Goal: Task Accomplishment & Management: Use online tool/utility

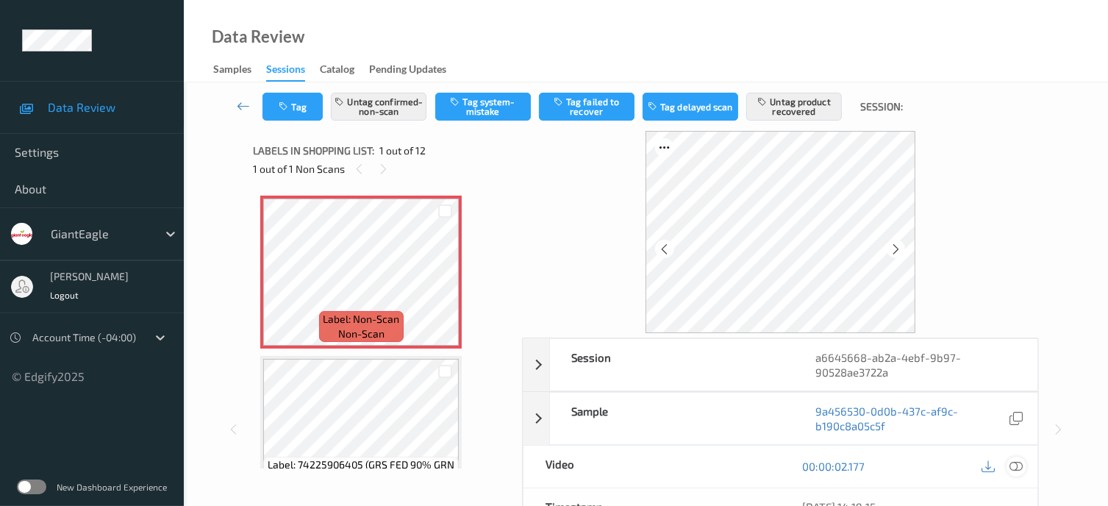
click at [1016, 468] on icon at bounding box center [1016, 466] width 13 height 13
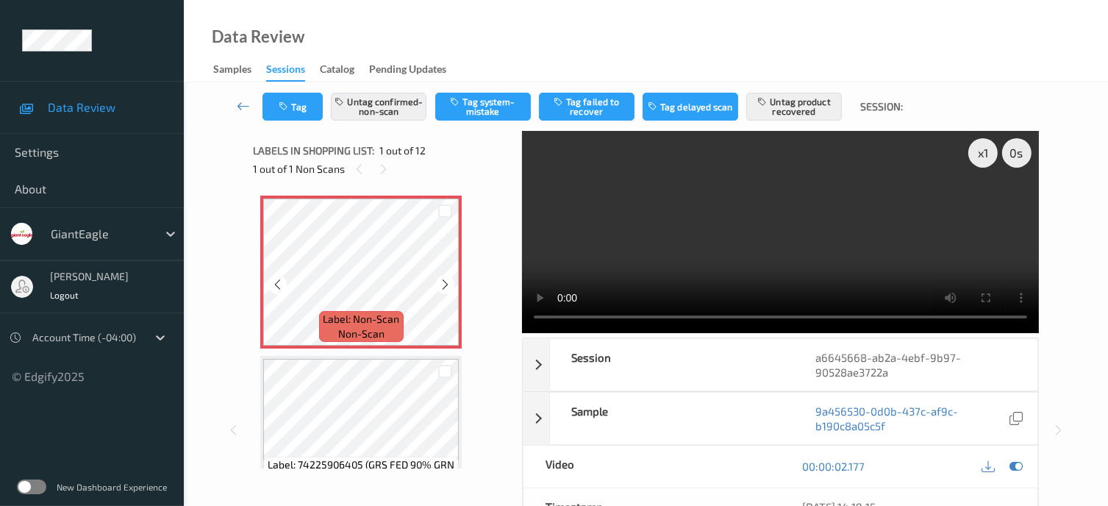
click at [271, 283] on div at bounding box center [277, 284] width 18 height 18
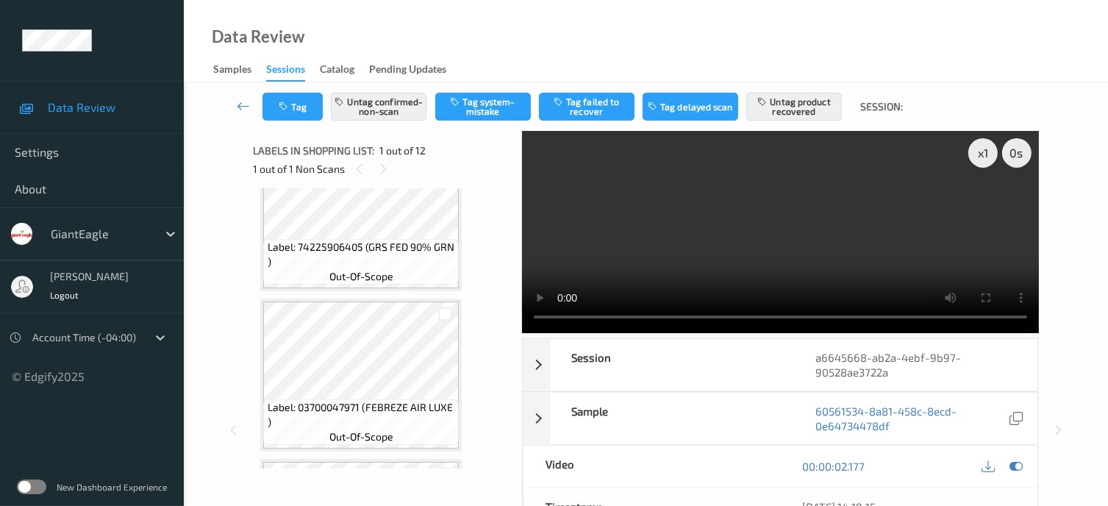
scroll to position [245, 0]
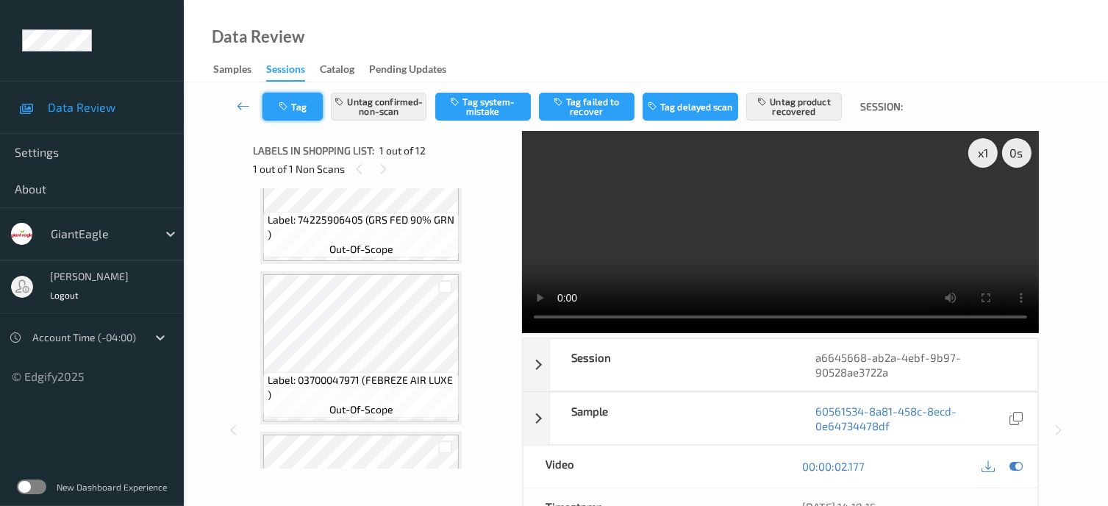
click at [303, 107] on button "Tag" at bounding box center [293, 107] width 60 height 28
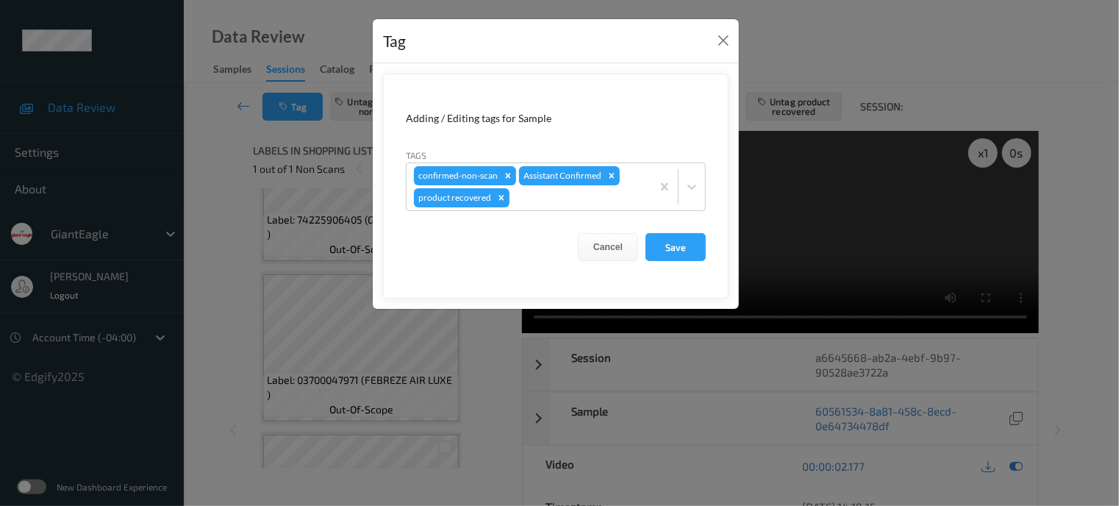
click at [211, 136] on div "Tag Adding / Editing tags for Sample Tags confirmed-non-scan Assistant Confirme…" at bounding box center [559, 253] width 1119 height 506
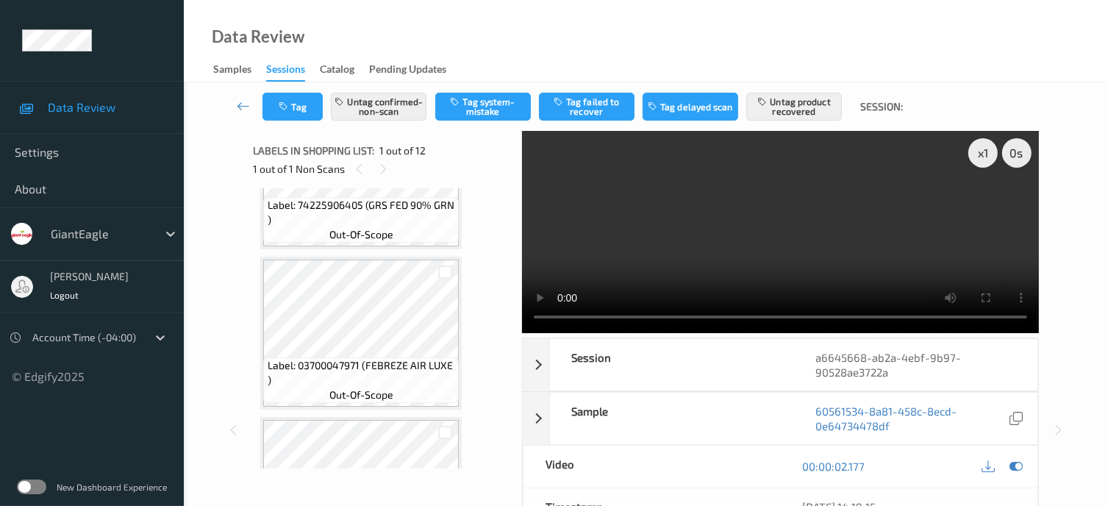
scroll to position [251, 0]
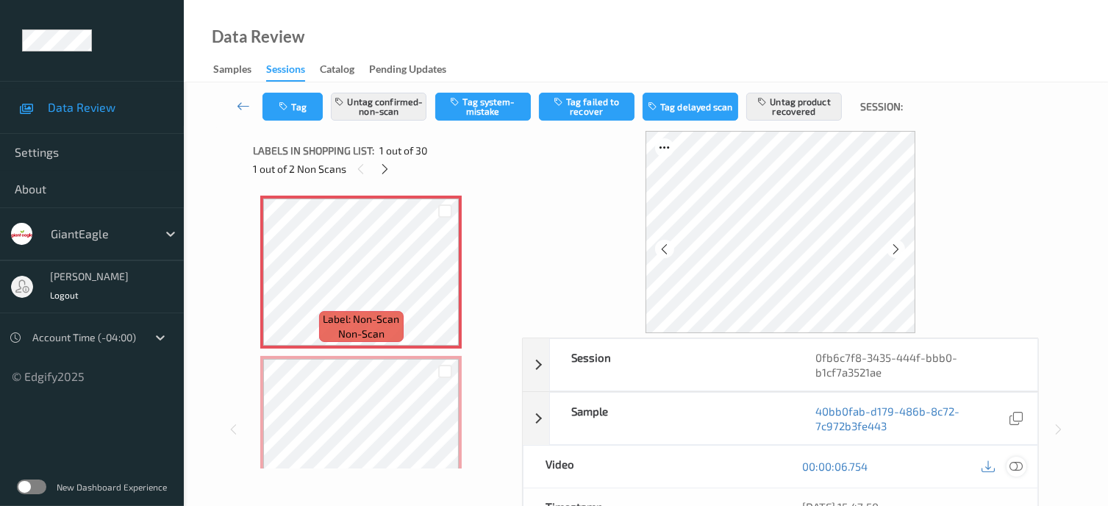
click at [1016, 465] on icon at bounding box center [1016, 466] width 13 height 13
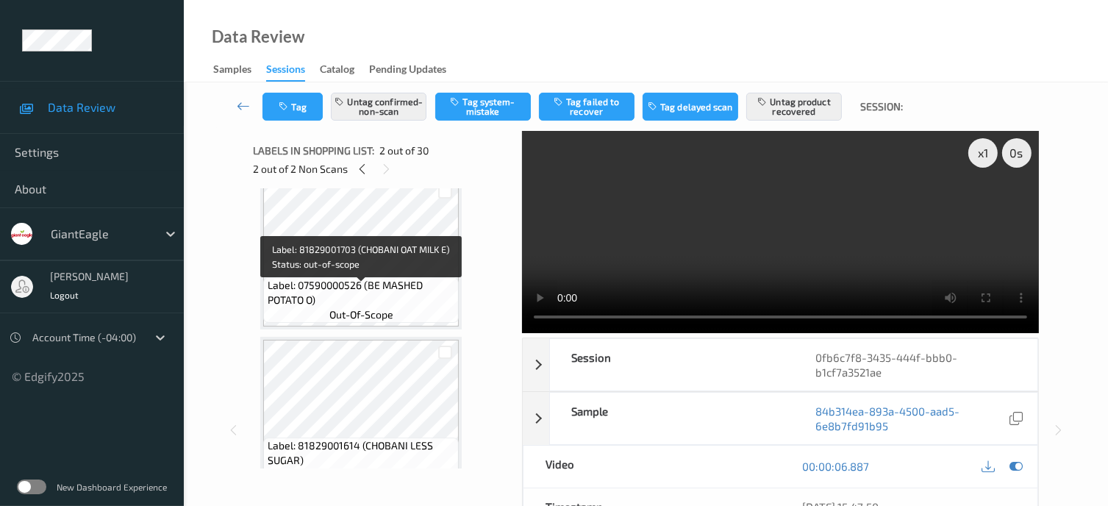
scroll to position [829, 0]
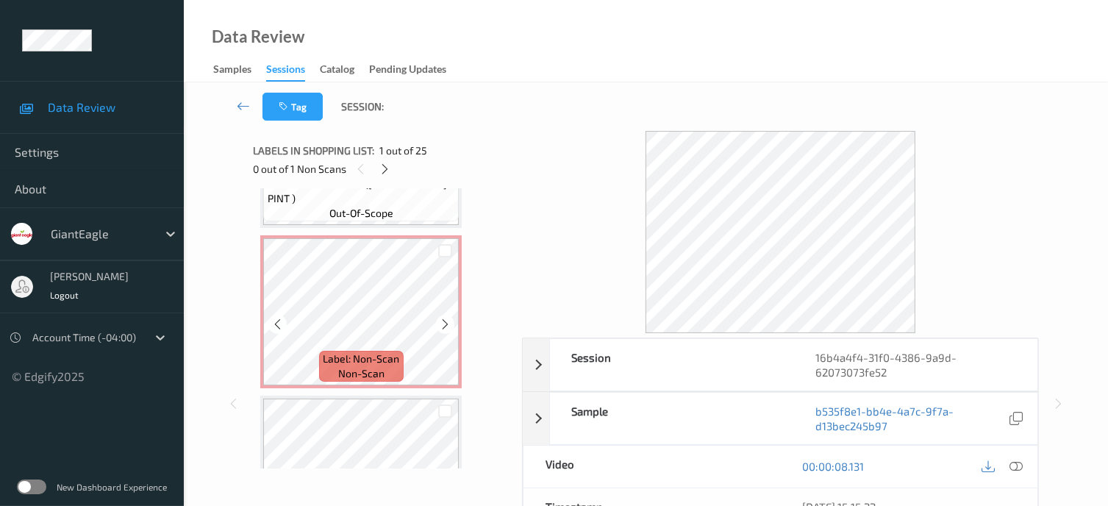
scroll to position [1725, 0]
click at [386, 171] on icon at bounding box center [385, 169] width 13 height 13
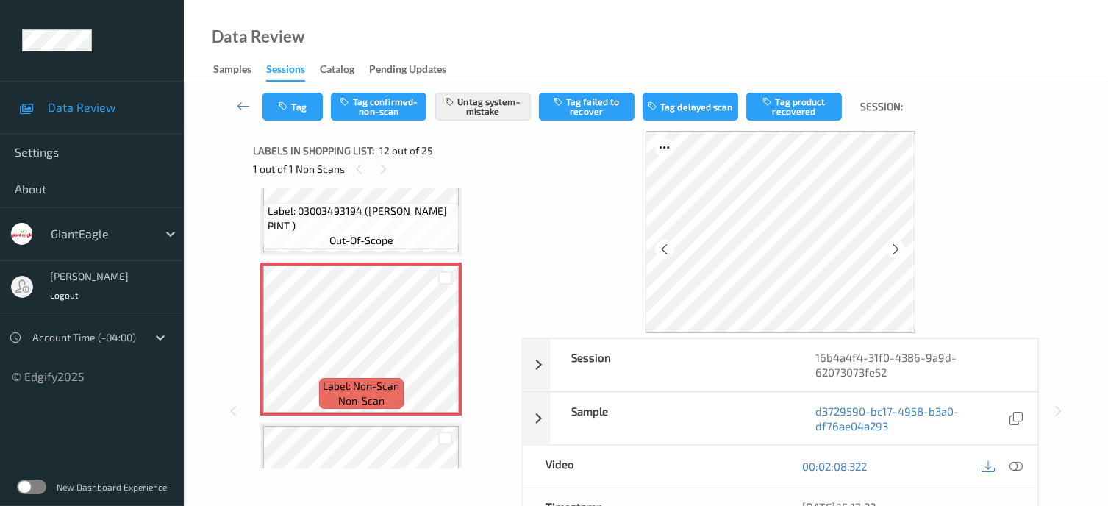
scroll to position [1697, 0]
click at [1018, 464] on icon at bounding box center [1016, 466] width 13 height 13
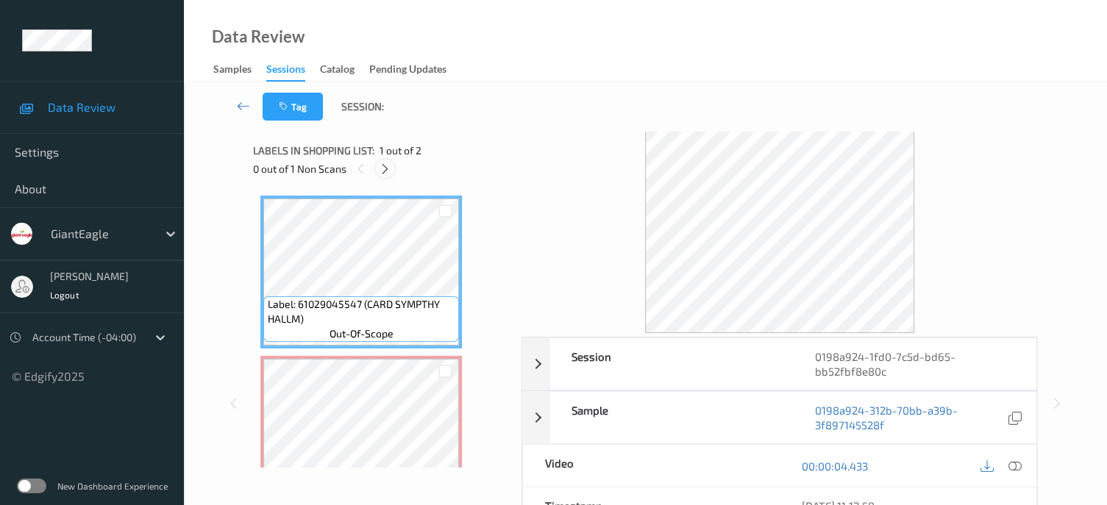
click at [388, 168] on icon at bounding box center [385, 169] width 13 height 13
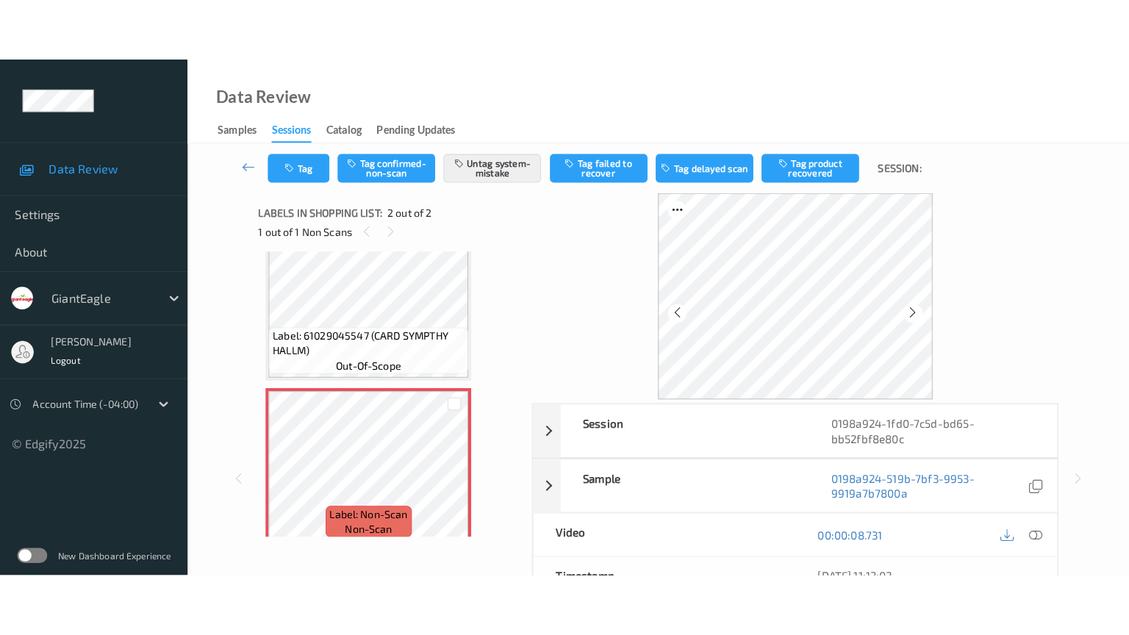
scroll to position [48, 0]
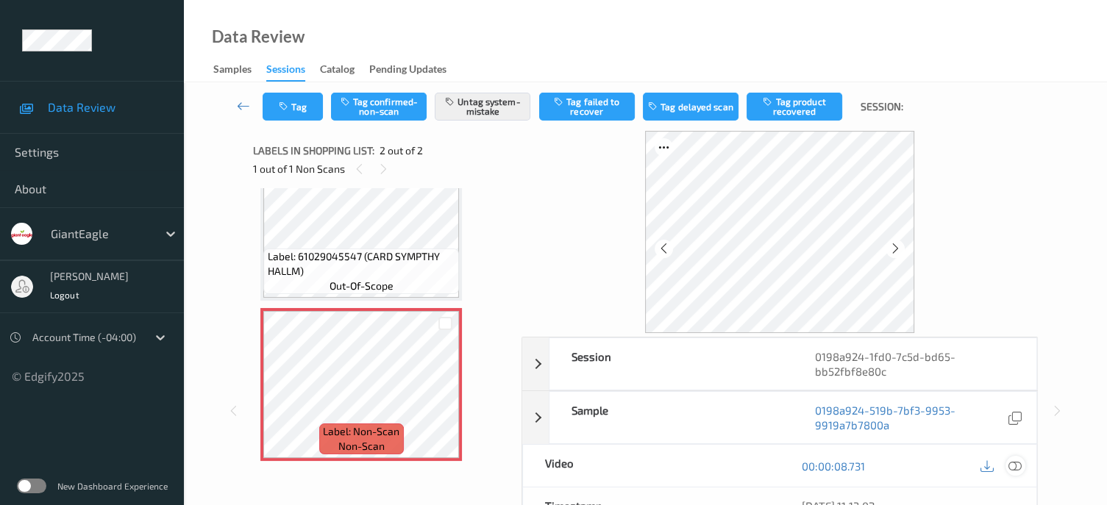
click at [1016, 468] on icon at bounding box center [1014, 466] width 13 height 13
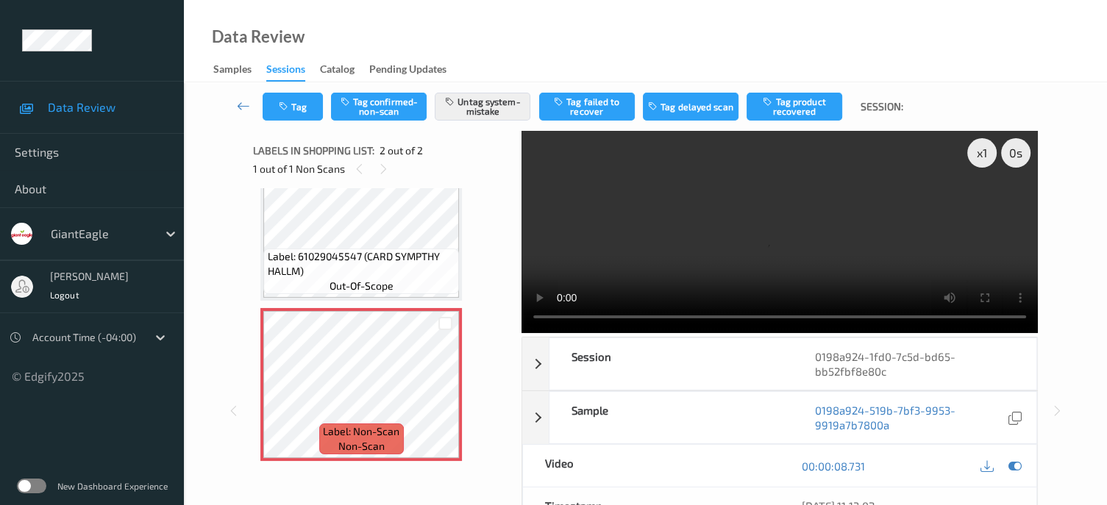
scroll to position [0, 0]
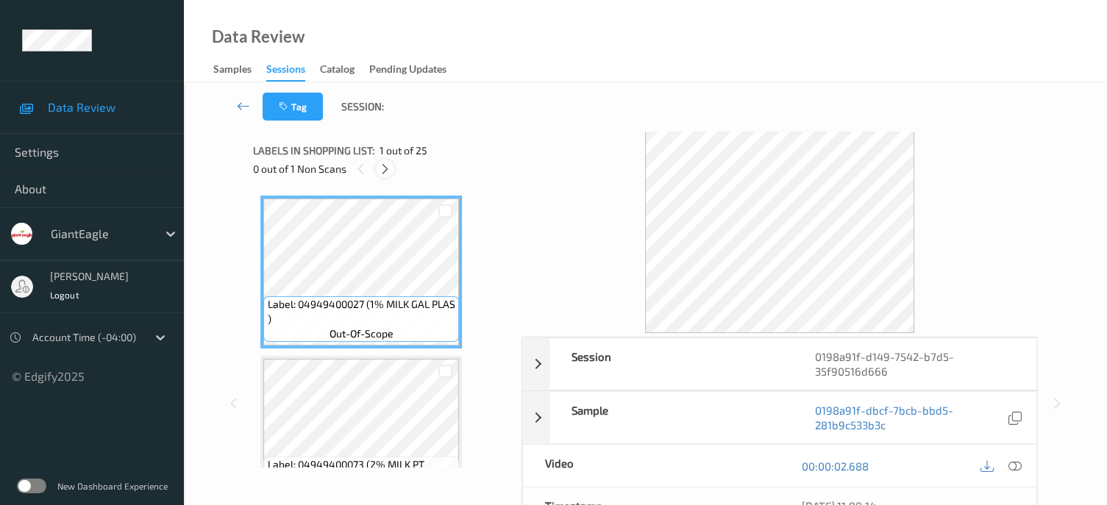
click at [388, 171] on icon at bounding box center [385, 169] width 13 height 13
click at [385, 176] on div at bounding box center [385, 169] width 18 height 18
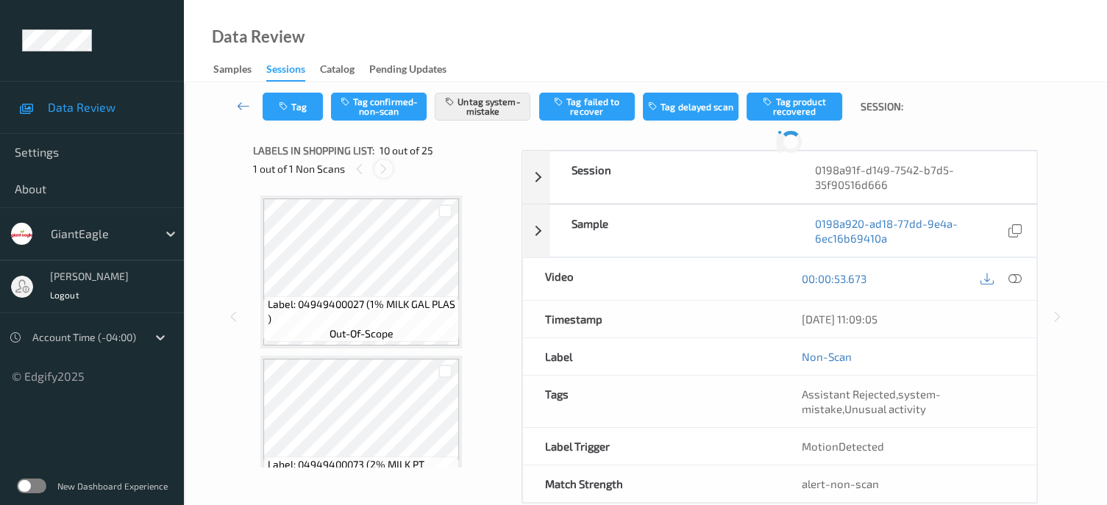
scroll to position [1290, 0]
